Goal: Find specific page/section: Find specific page/section

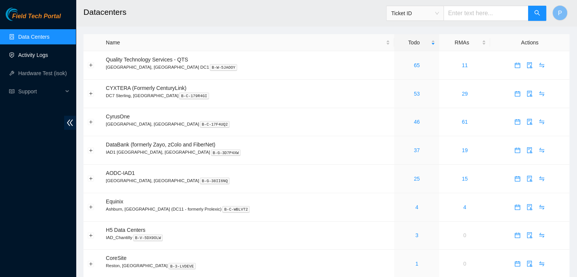
click at [48, 52] on link "Activity Logs" at bounding box center [33, 55] width 30 height 6
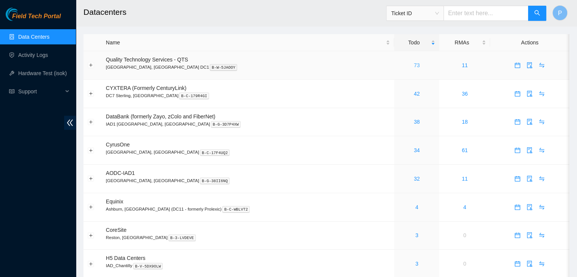
click at [414, 65] on link "73" at bounding box center [417, 65] width 6 height 6
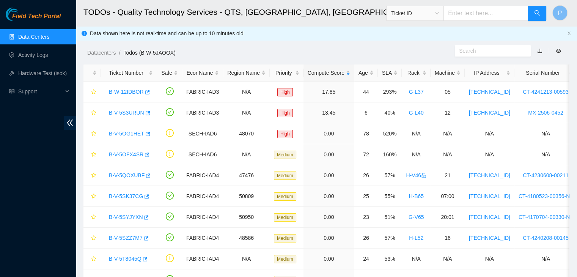
click at [48, 34] on link "Data Centers" at bounding box center [33, 37] width 31 height 6
